Goal: Task Accomplishment & Management: Use online tool/utility

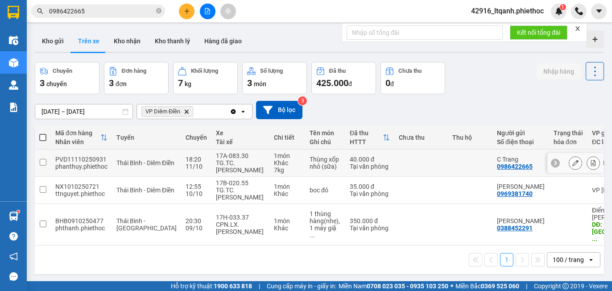
click at [394, 164] on td at bounding box center [420, 162] width 53 height 27
checkbox input "true"
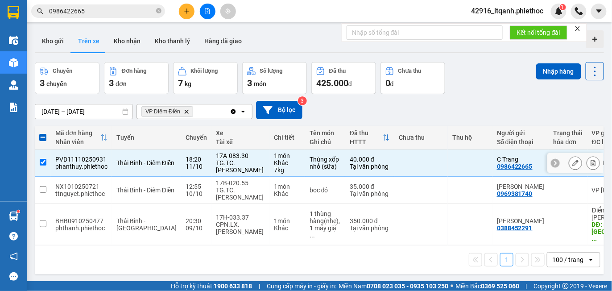
scroll to position [0, 173]
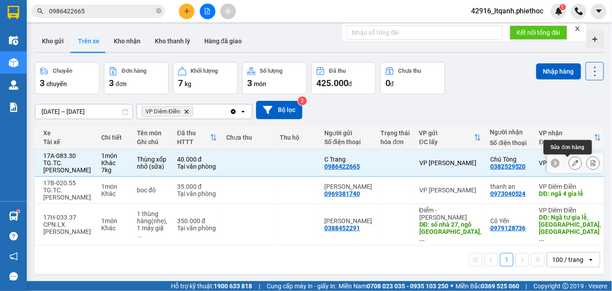
click at [572, 166] on icon at bounding box center [575, 163] width 6 height 6
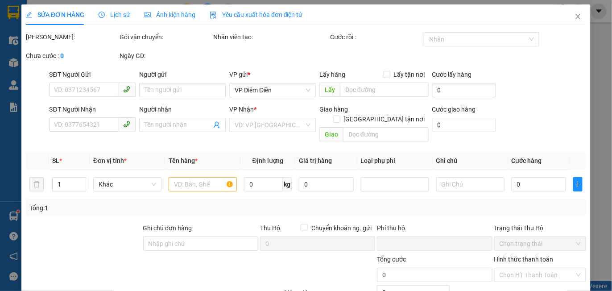
type input "0986422665"
type input "C Trang"
type input "0382529520"
type input "Chú Tòng"
type input "0"
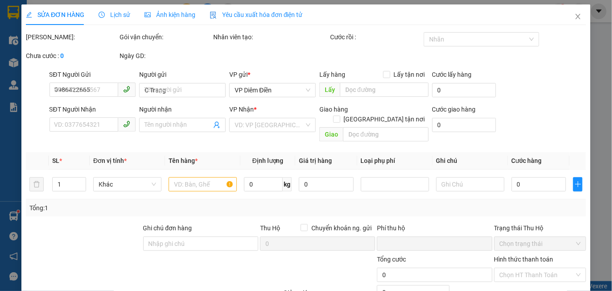
type input "40.000"
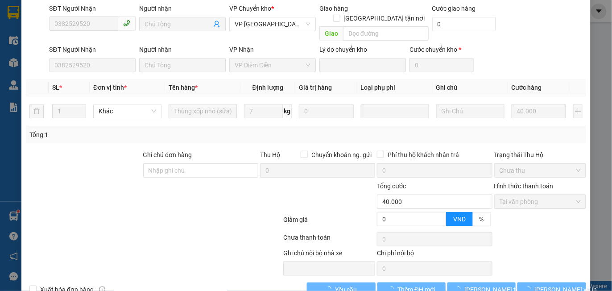
scroll to position [126, 0]
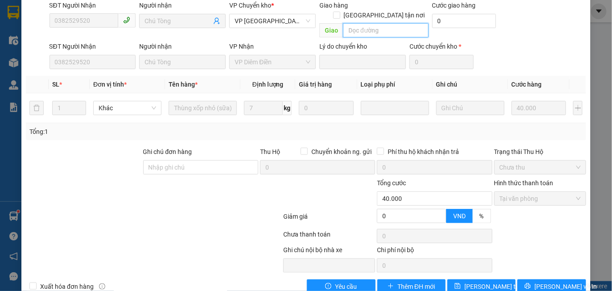
click at [361, 23] on input "text" at bounding box center [385, 30] width 85 height 14
type input "."
click at [481, 281] on span "[PERSON_NAME] thay đổi" at bounding box center [499, 286] width 71 height 10
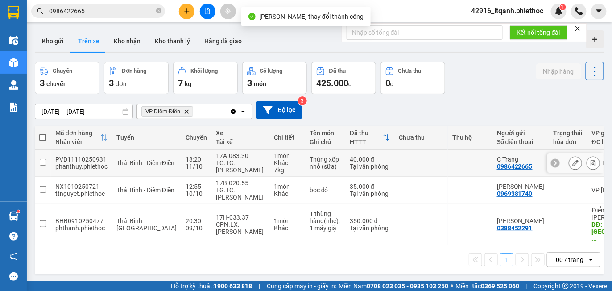
click at [403, 165] on td at bounding box center [420, 162] width 53 height 27
checkbox input "true"
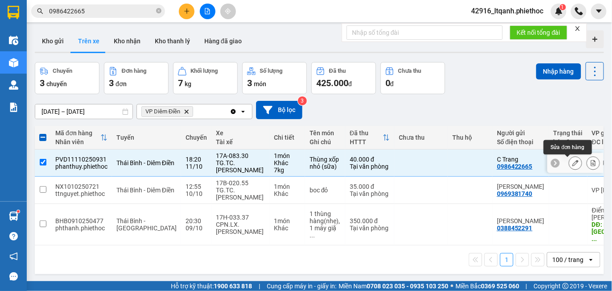
click at [572, 162] on icon at bounding box center [575, 163] width 6 height 6
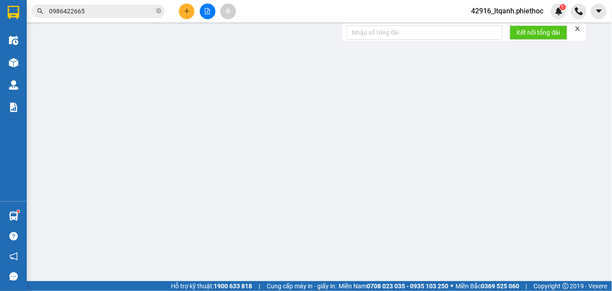
type input "0986422665"
type input "C Trang"
type input "0382529520"
type input "Chú Tòng"
type input "."
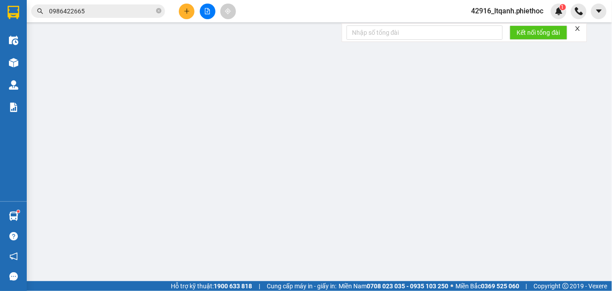
type input "0"
type input "40.000"
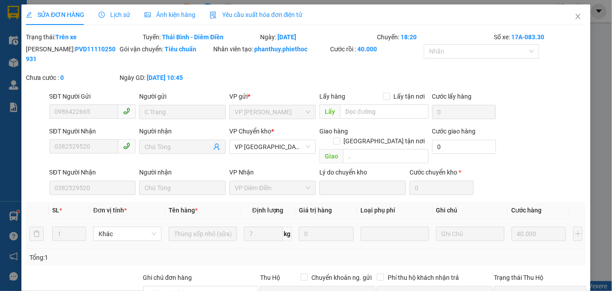
scroll to position [126, 0]
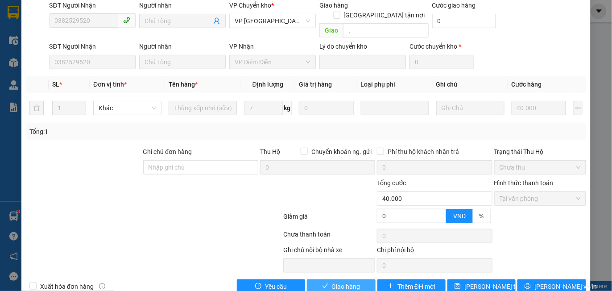
click at [333, 281] on span "Giao hàng" at bounding box center [346, 286] width 29 height 10
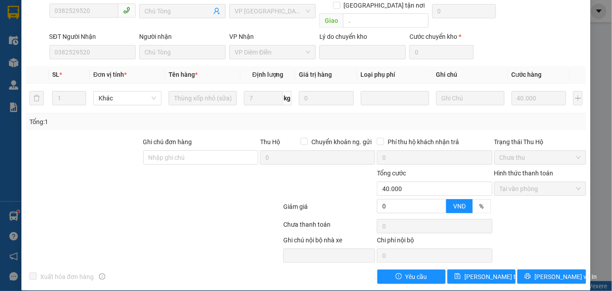
scroll to position [0, 0]
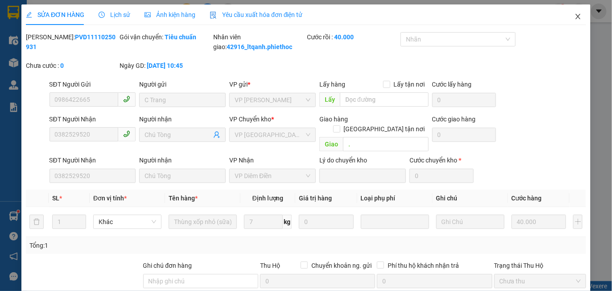
click at [574, 17] on icon "close" at bounding box center [577, 16] width 7 height 7
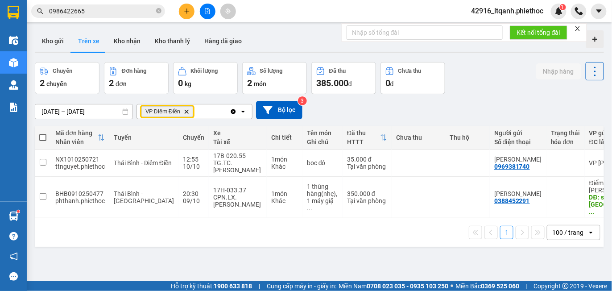
click at [187, 111] on icon "VP Diêm Điền, close by backspace" at bounding box center [187, 111] width 4 height 4
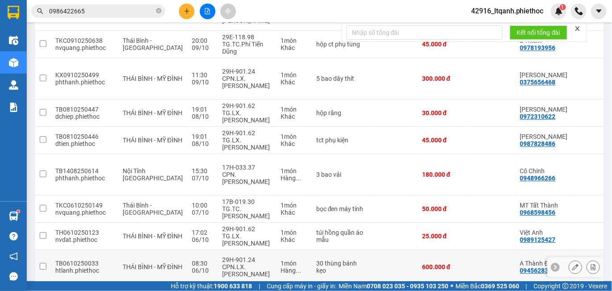
scroll to position [1760, 0]
